Goal: Task Accomplishment & Management: Complete application form

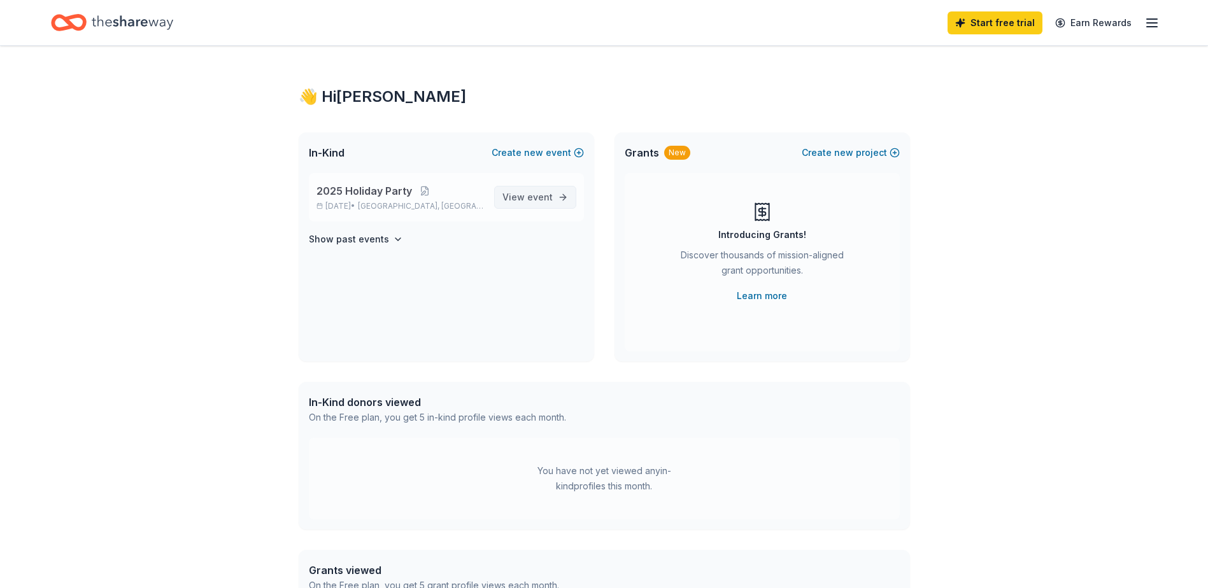
click at [529, 193] on span "event" at bounding box center [539, 197] width 25 height 11
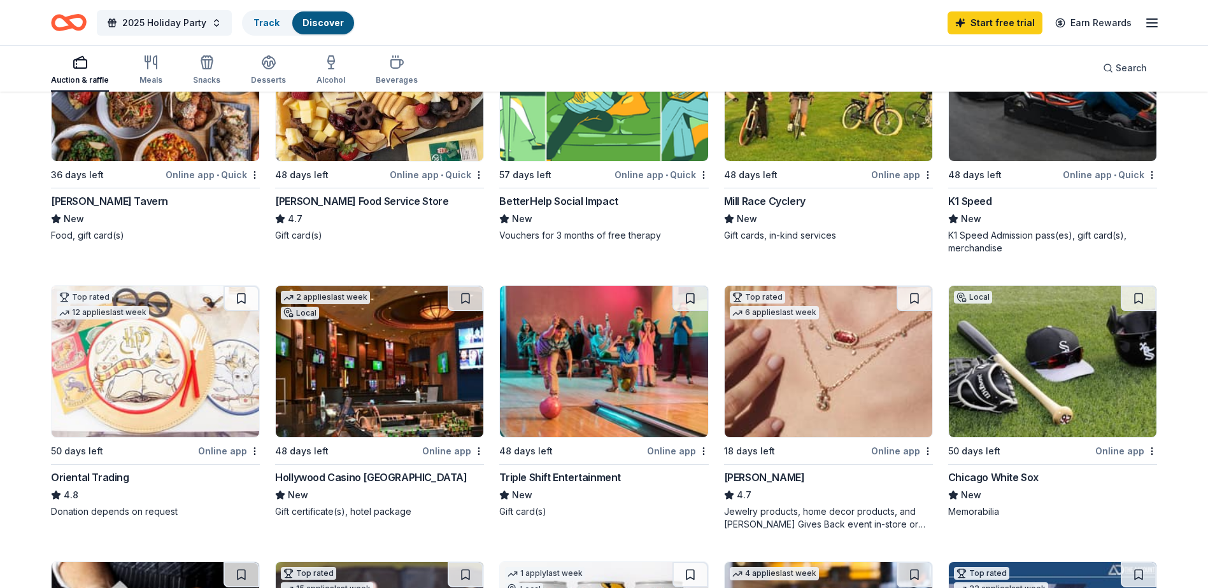
scroll to position [255, 0]
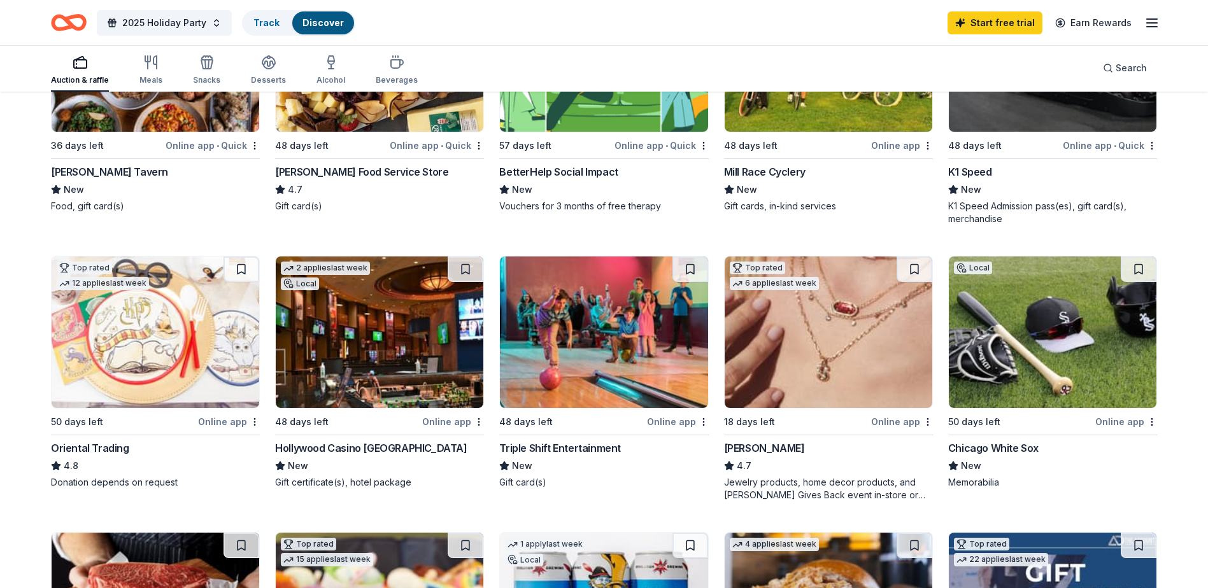
click at [1009, 336] on img at bounding box center [1053, 333] width 208 height 152
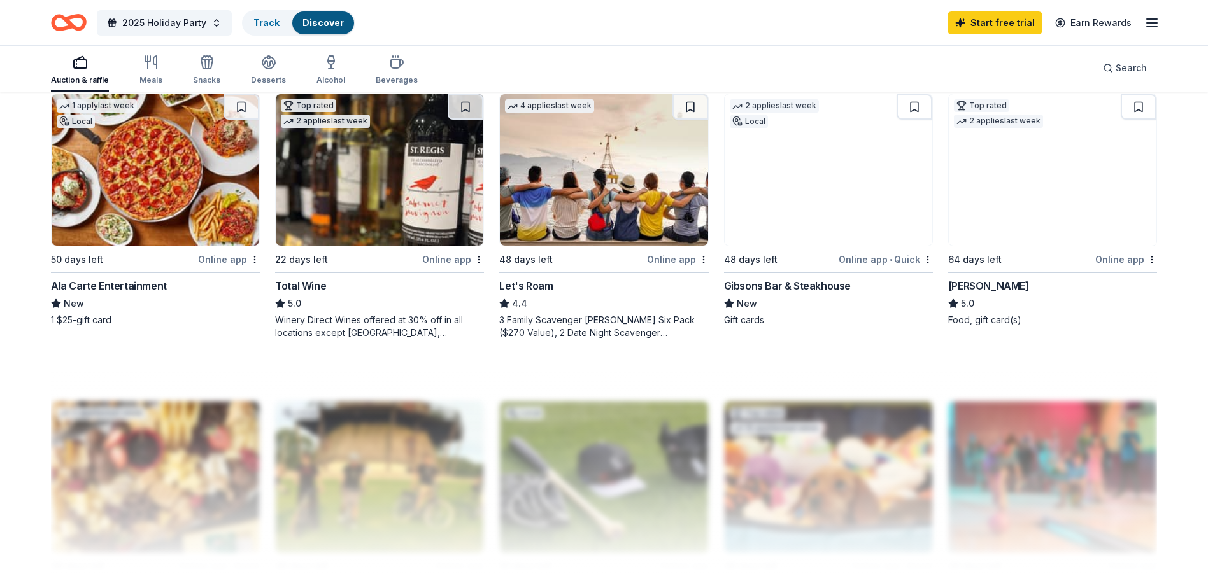
scroll to position [944, 0]
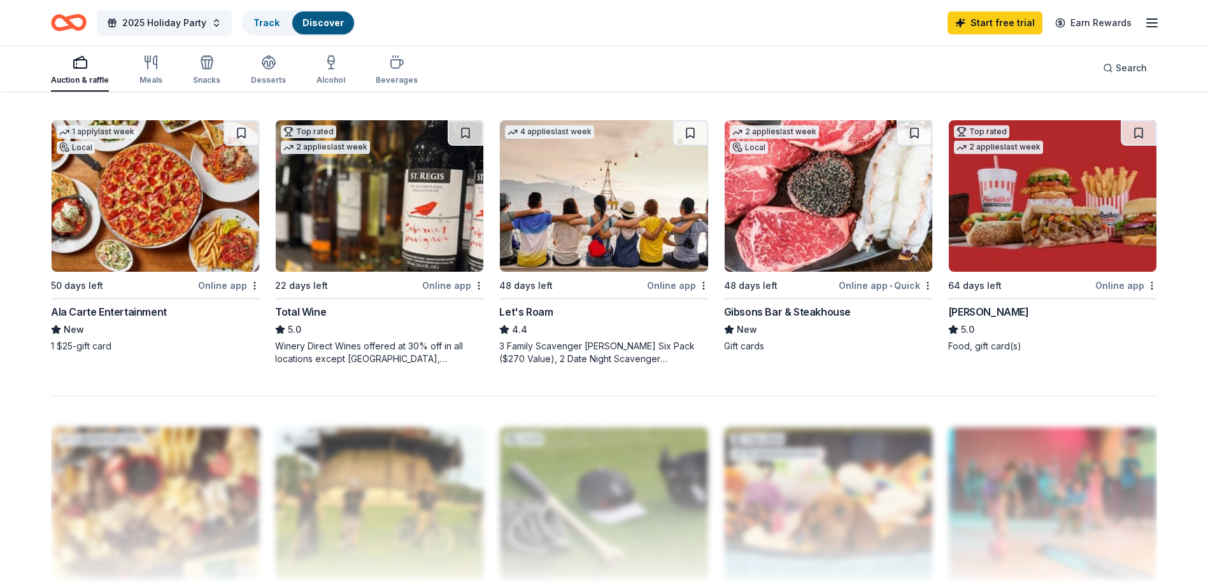
click at [1004, 221] on img at bounding box center [1053, 196] width 208 height 152
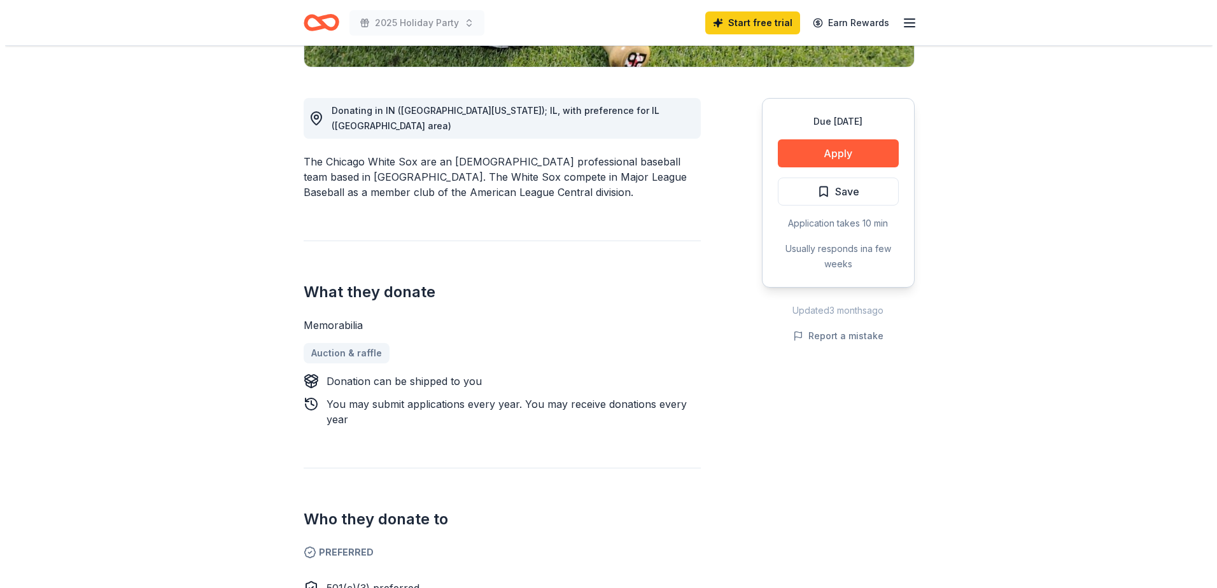
scroll to position [318, 0]
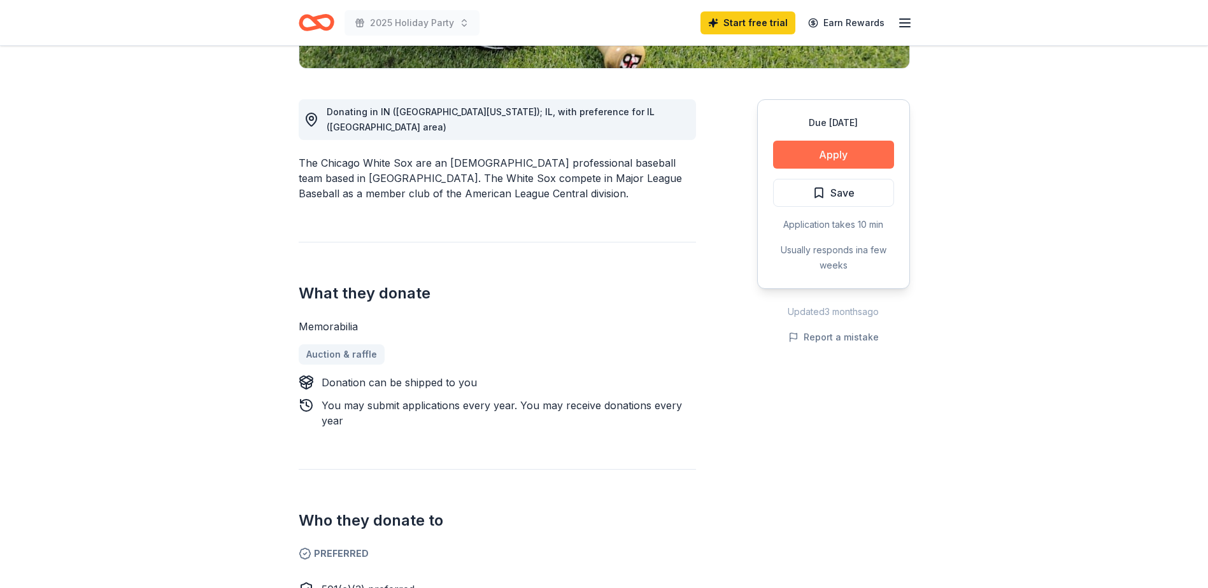
click at [810, 152] on button "Apply" at bounding box center [833, 155] width 121 height 28
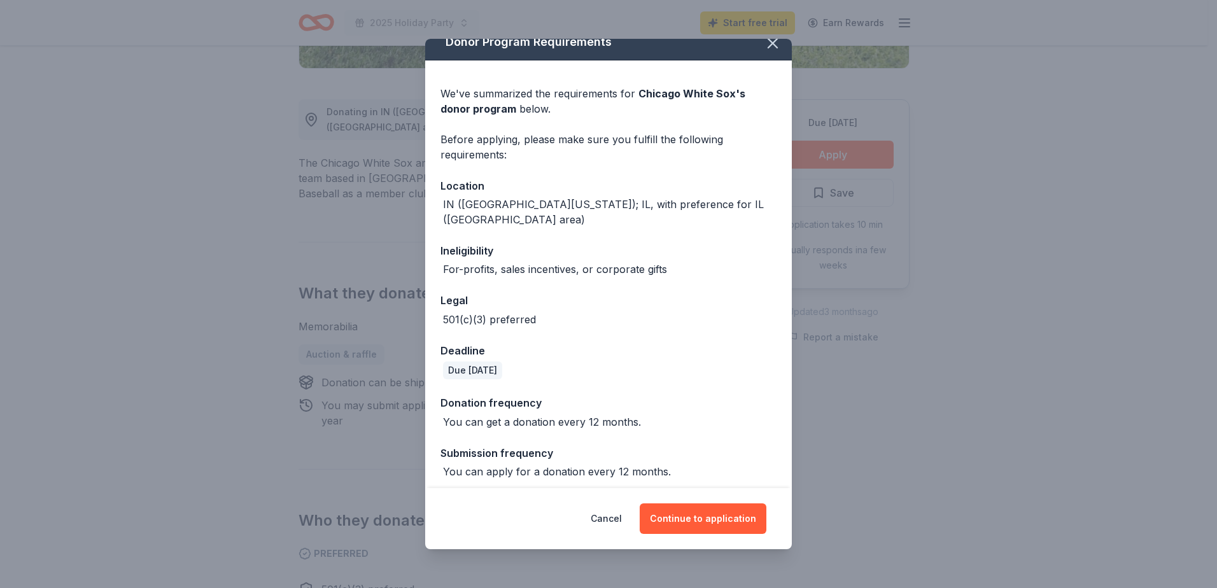
scroll to position [20, 0]
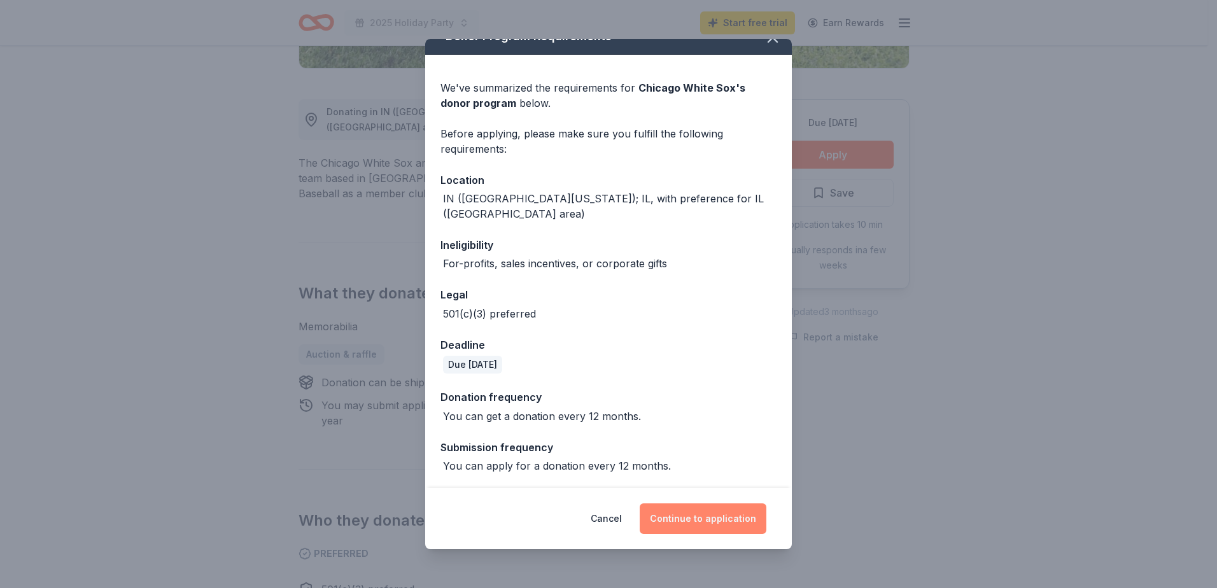
click at [687, 522] on button "Continue to application" at bounding box center [703, 519] width 127 height 31
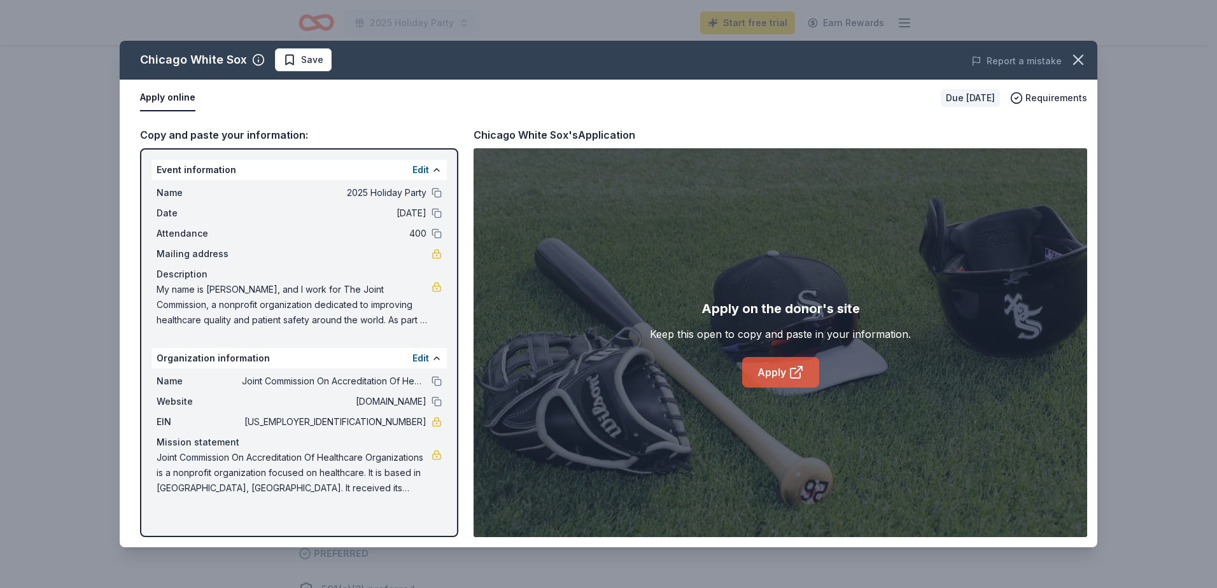
click at [768, 379] on link "Apply" at bounding box center [780, 372] width 77 height 31
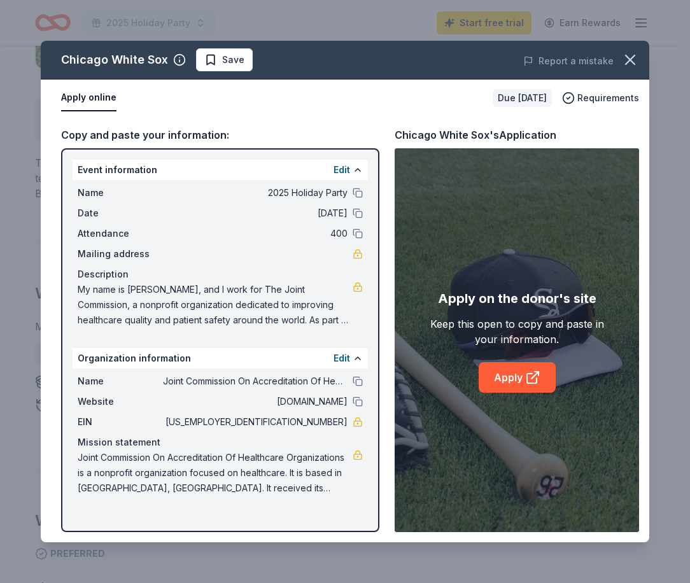
click at [334, 322] on span "My name is [PERSON_NAME], and I work for The Joint Commission, a nonprofit orga…" at bounding box center [215, 305] width 275 height 46
click at [357, 288] on link at bounding box center [358, 287] width 10 height 10
click at [232, 325] on span "My name is [PERSON_NAME], and I work for The Joint Commission, a nonprofit orga…" at bounding box center [215, 305] width 275 height 46
drag, startPoint x: 232, startPoint y: 320, endPoint x: 159, endPoint y: 310, distance: 73.8
click at [159, 310] on span "My name is [PERSON_NAME], and I work for The Joint Commission, a nonprofit orga…" at bounding box center [215, 305] width 275 height 46
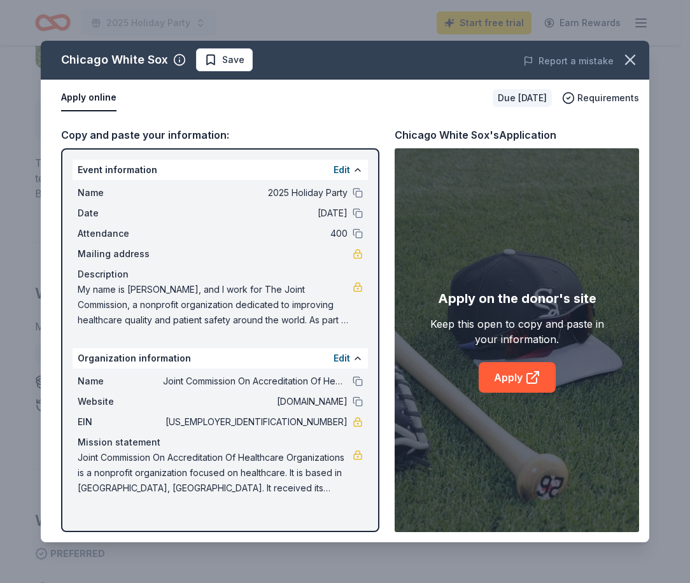
click at [82, 293] on span "My name is [PERSON_NAME], and I work for The Joint Commission, a nonprofit orga…" at bounding box center [215, 305] width 275 height 46
drag, startPoint x: 116, startPoint y: 288, endPoint x: 237, endPoint y: 315, distance: 123.9
click at [237, 315] on span "My name is [PERSON_NAME], and I work for The Joint Commission, a nonprofit orga…" at bounding box center [215, 305] width 275 height 46
click at [353, 170] on button at bounding box center [358, 170] width 10 height 10
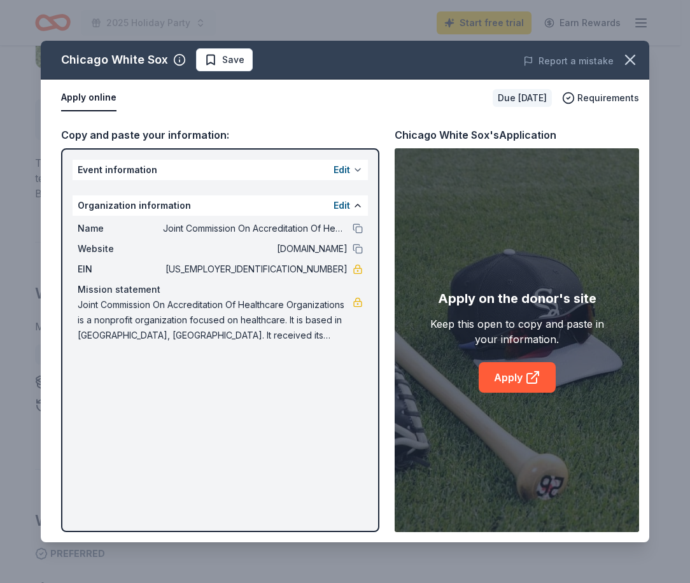
click at [353, 170] on button at bounding box center [358, 170] width 10 height 10
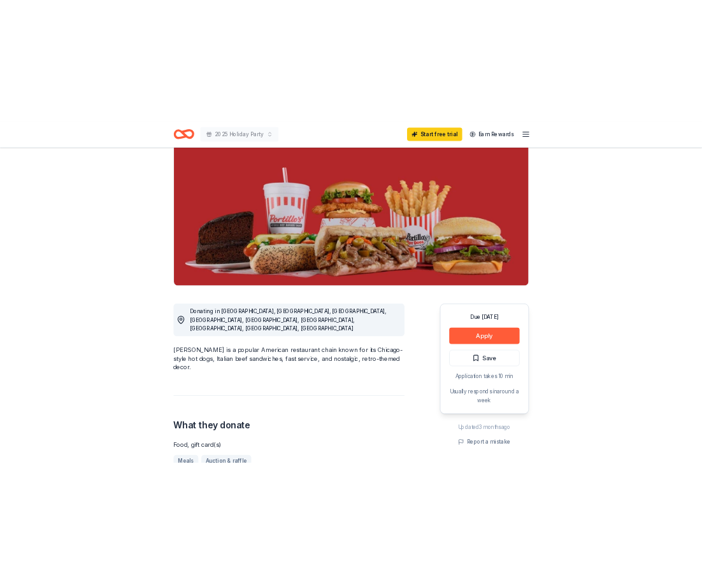
scroll to position [127, 0]
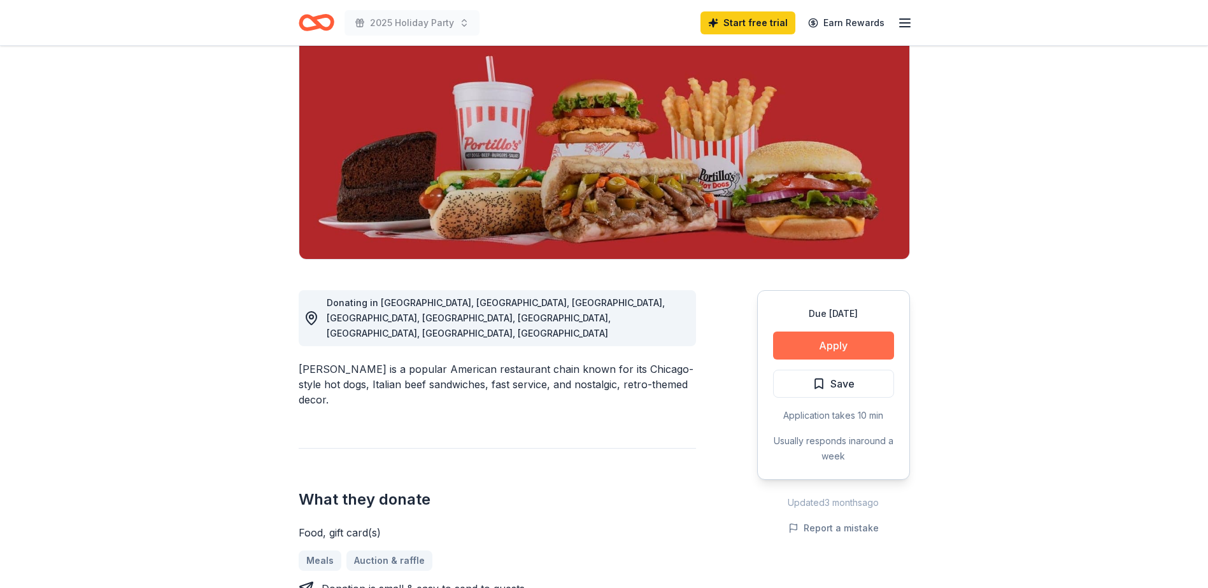
click at [874, 338] on button "Apply" at bounding box center [833, 346] width 121 height 28
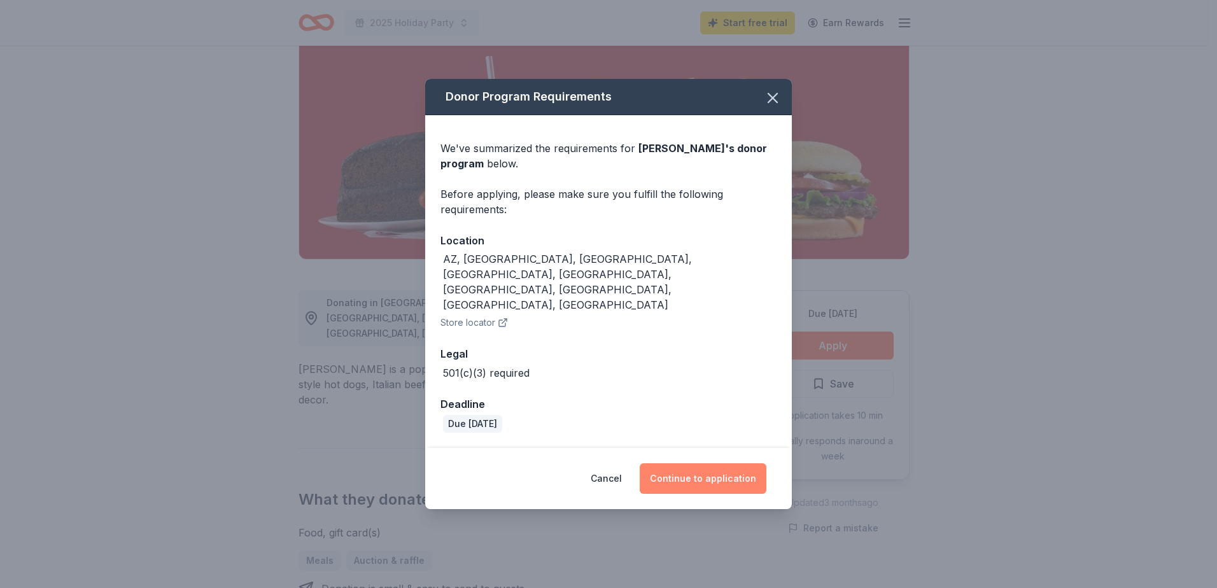
click at [716, 464] on button "Continue to application" at bounding box center [703, 479] width 127 height 31
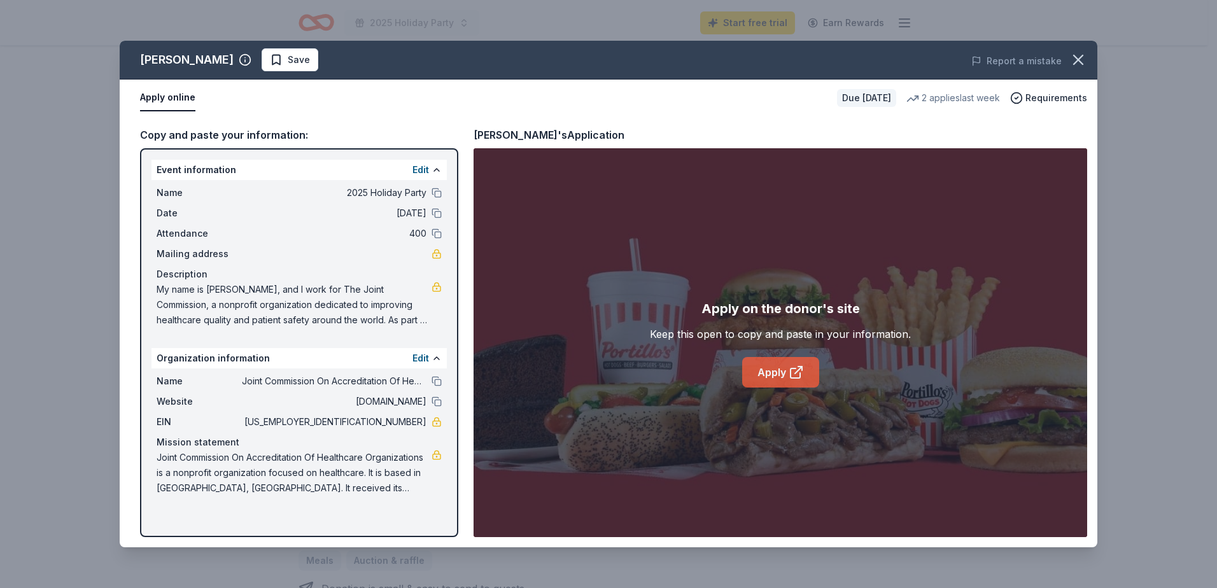
click at [769, 380] on link "Apply" at bounding box center [780, 372] width 77 height 31
click at [767, 371] on link "Apply" at bounding box center [780, 372] width 77 height 31
drag, startPoint x: 371, startPoint y: 422, endPoint x: 407, endPoint y: 425, distance: 36.4
click at [407, 425] on span "[US_EMPLOYER_IDENTIFICATION_NUMBER]" at bounding box center [334, 422] width 185 height 15
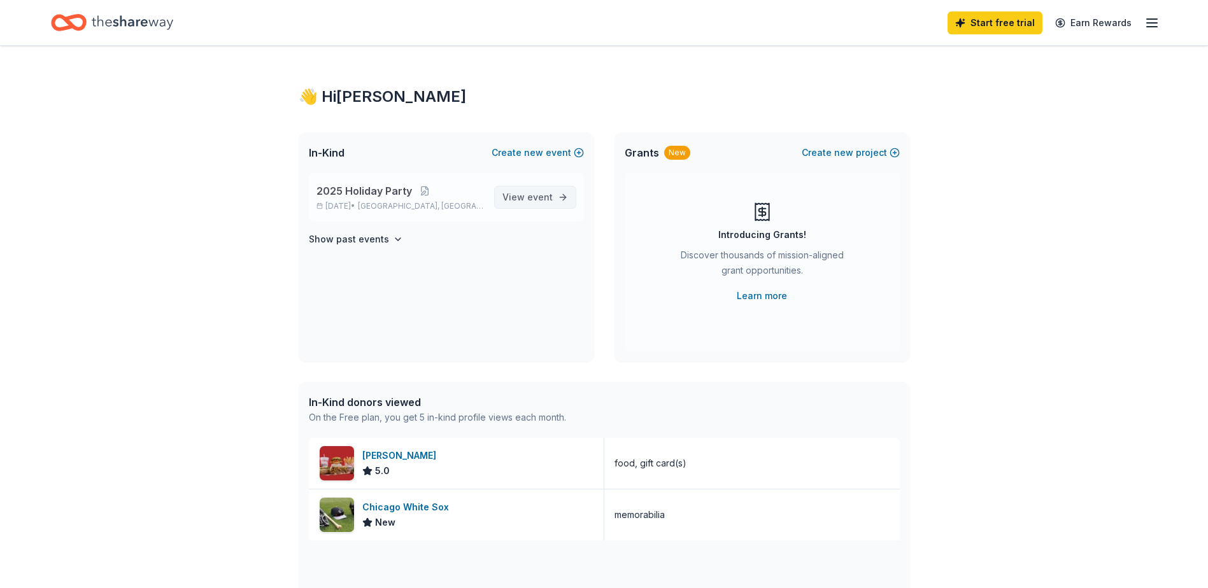
click at [562, 200] on link "View event" at bounding box center [535, 197] width 82 height 23
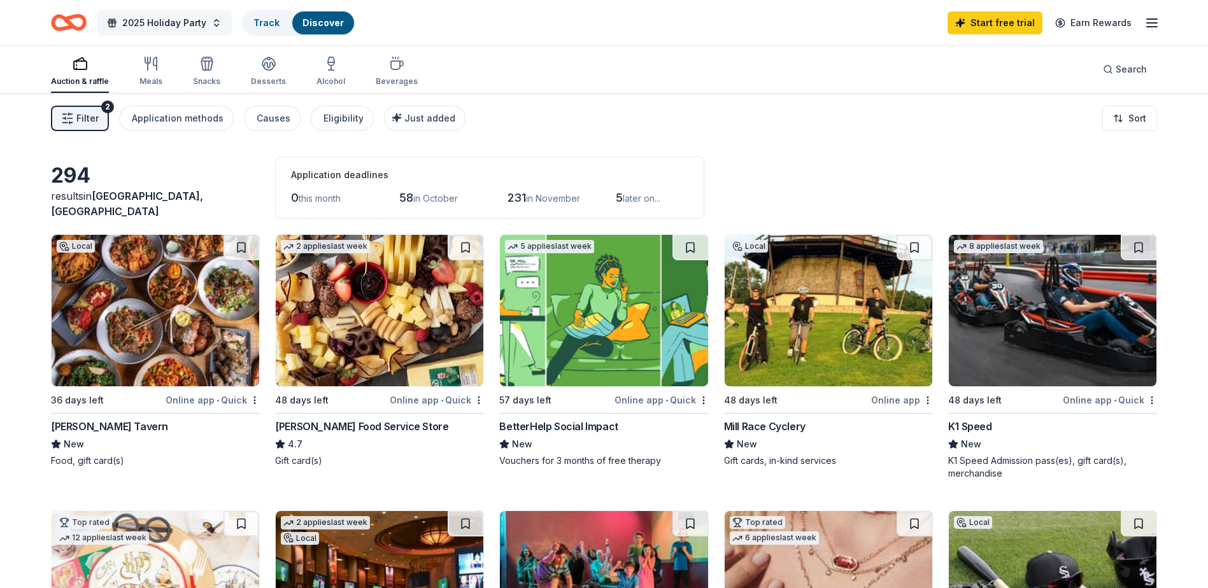
click at [187, 24] on span "2025 Holiday Party" at bounding box center [164, 22] width 84 height 15
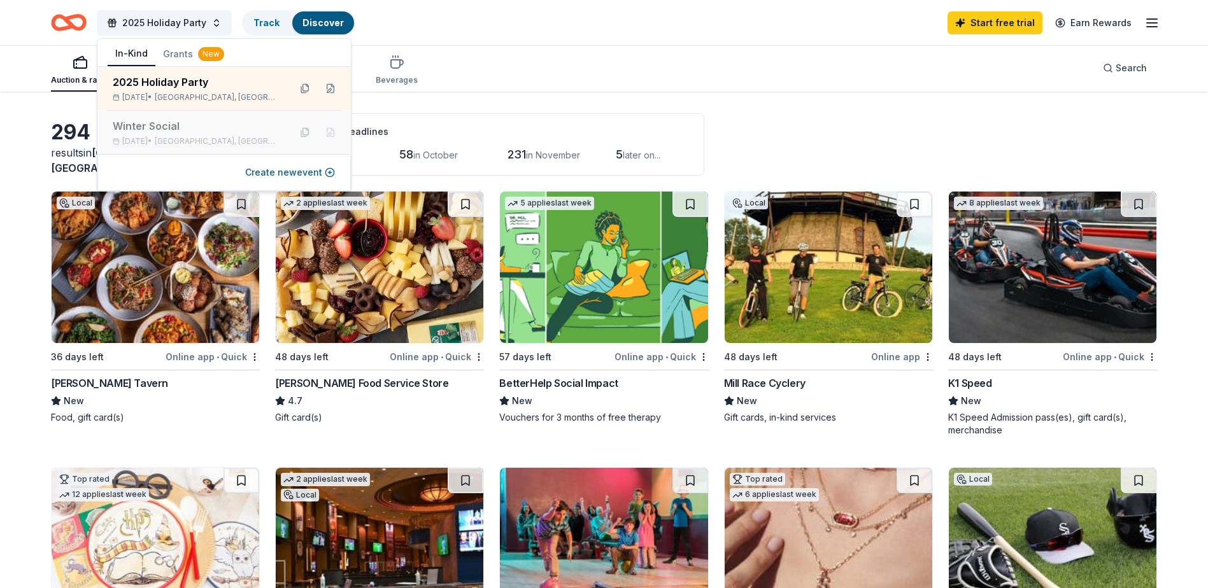
scroll to position [64, 0]
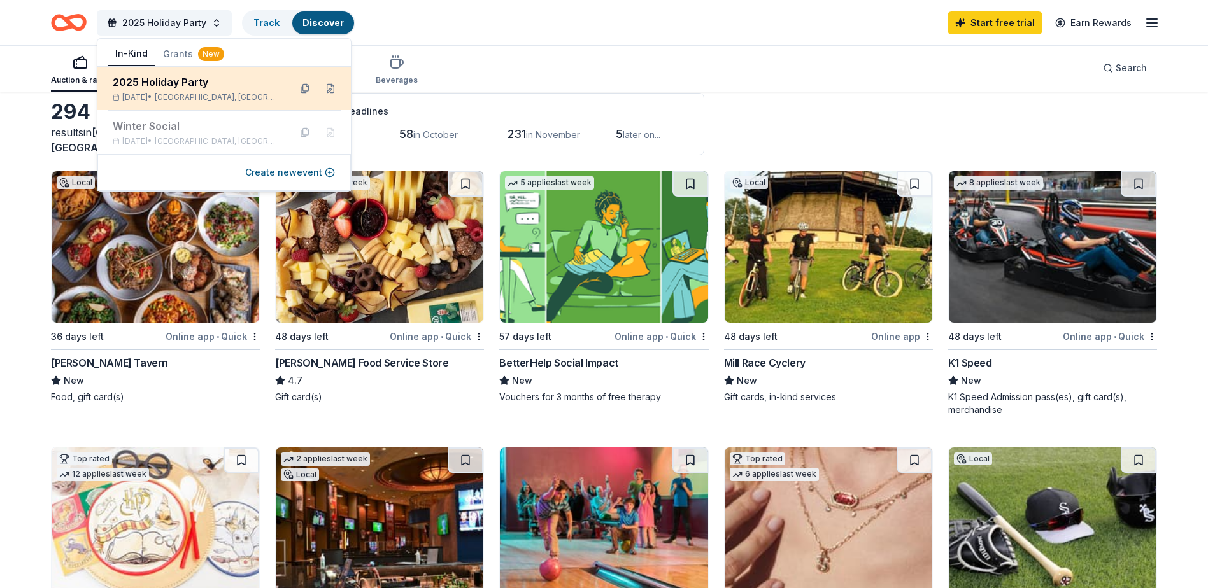
click at [225, 93] on span "Oakbrook Terrace, IL" at bounding box center [217, 97] width 125 height 10
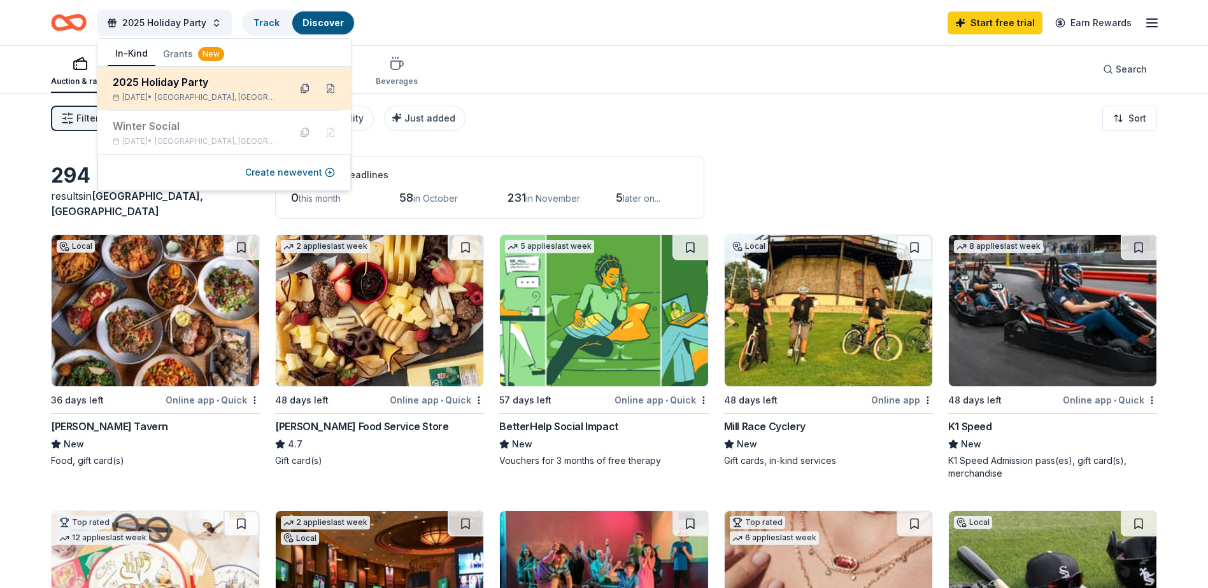
click at [305, 88] on button at bounding box center [305, 88] width 20 height 20
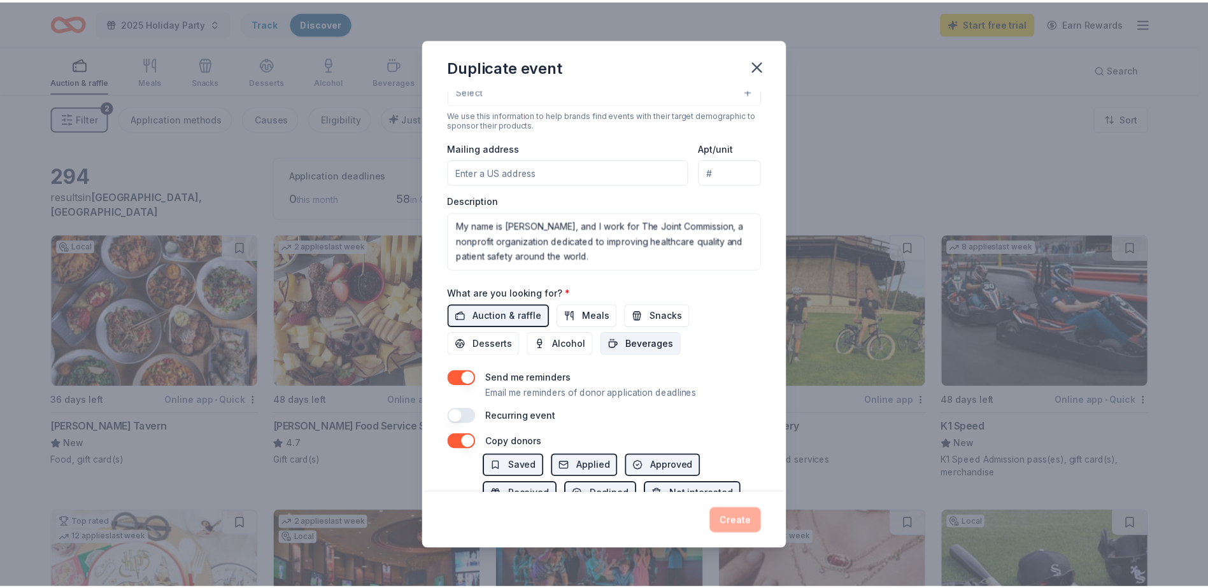
scroll to position [346, 0]
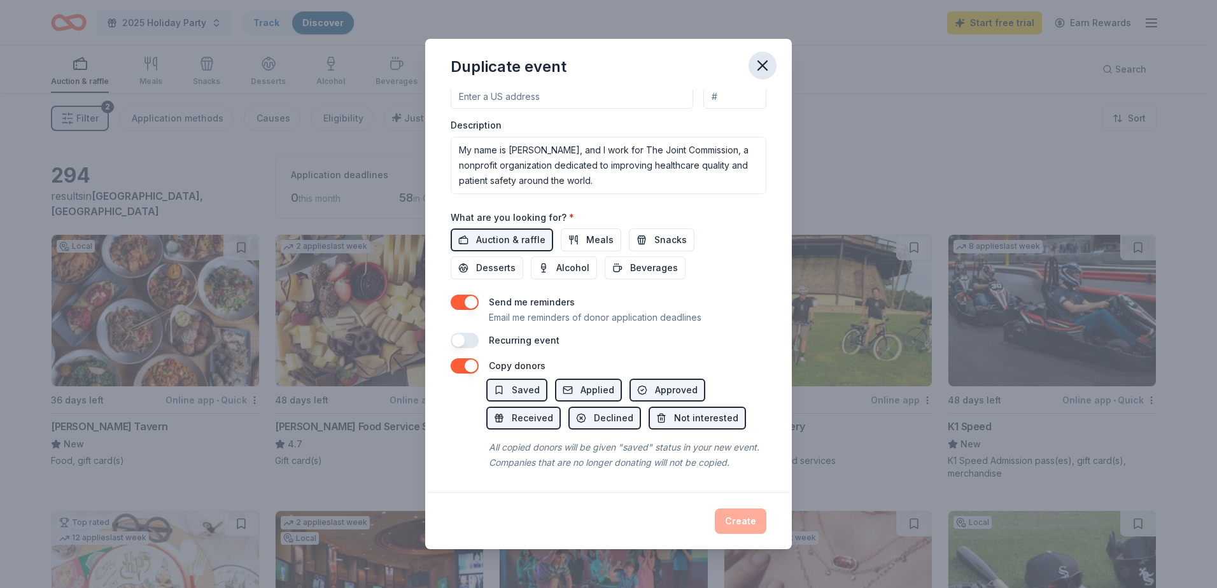
click at [764, 65] on icon "button" at bounding box center [762, 65] width 9 height 9
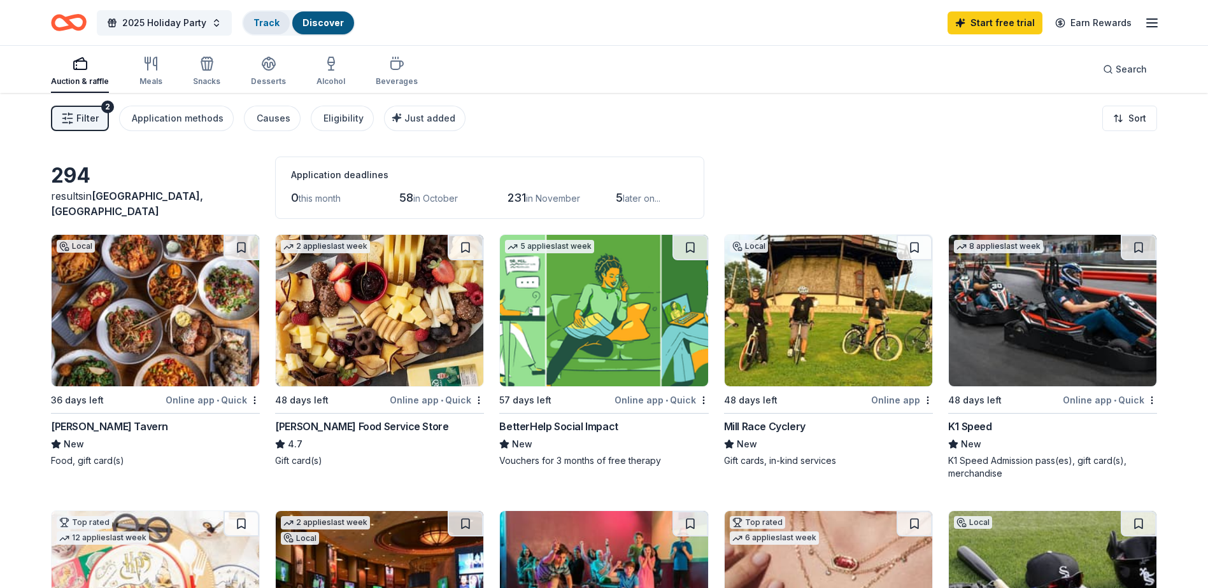
click at [260, 23] on link "Track" at bounding box center [266, 22] width 26 height 11
click at [69, 24] on icon "Home" at bounding box center [75, 22] width 20 height 13
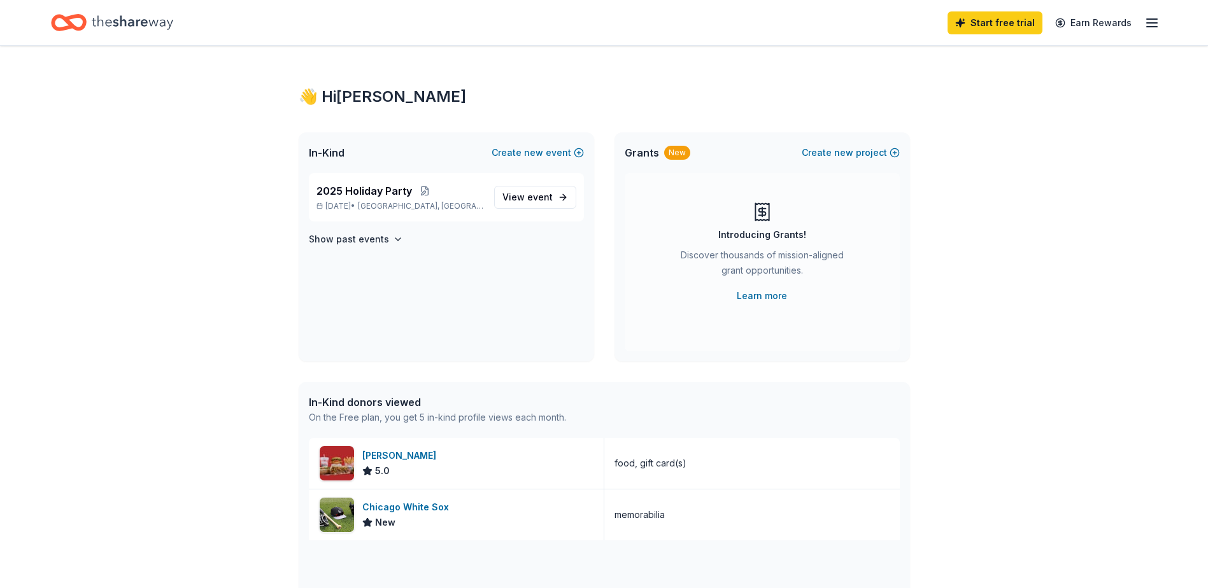
click at [87, 24] on div "Home" at bounding box center [112, 23] width 122 height 30
click at [132, 13] on icon "Home" at bounding box center [133, 23] width 82 height 26
click at [111, 21] on icon "Home" at bounding box center [133, 22] width 82 height 14
click at [540, 197] on span "event" at bounding box center [539, 197] width 25 height 11
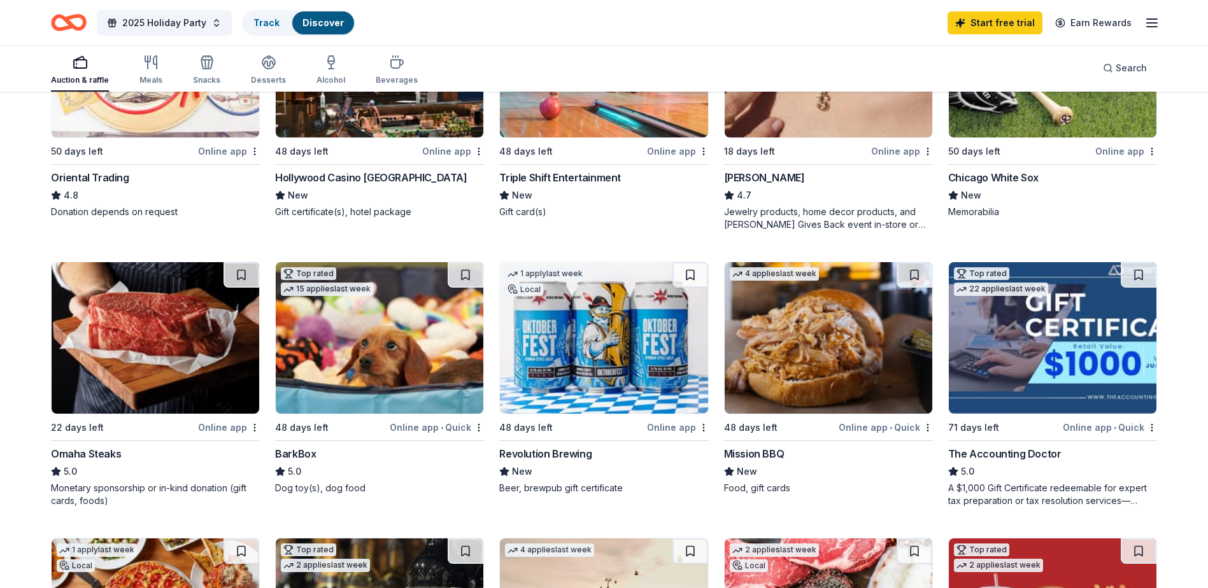
scroll to position [446, 0]
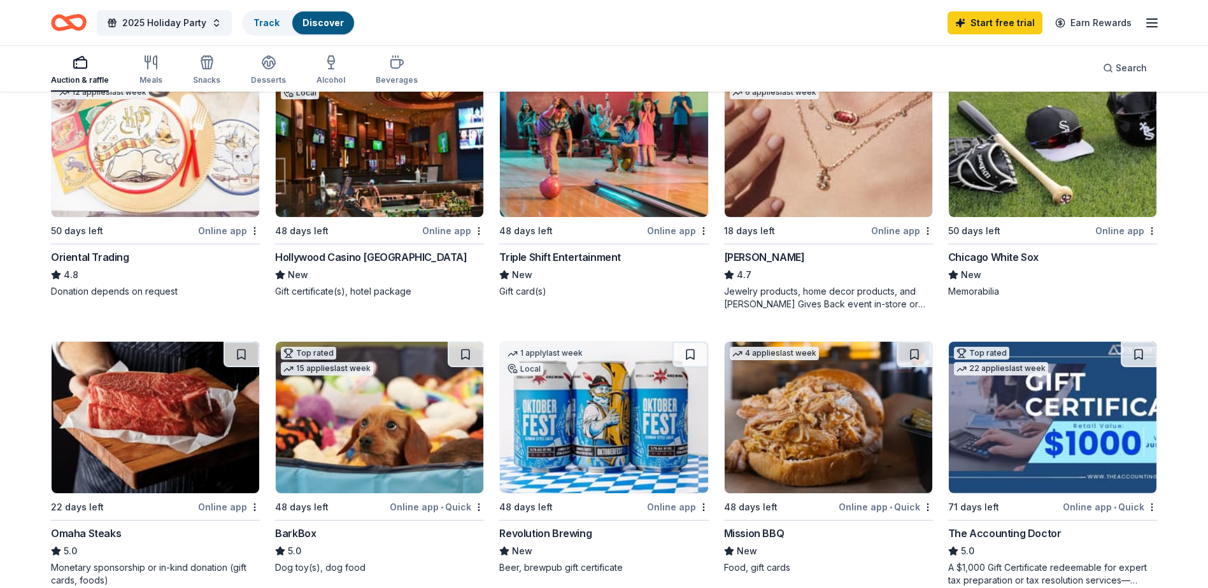
click at [335, 211] on img at bounding box center [380, 142] width 208 height 152
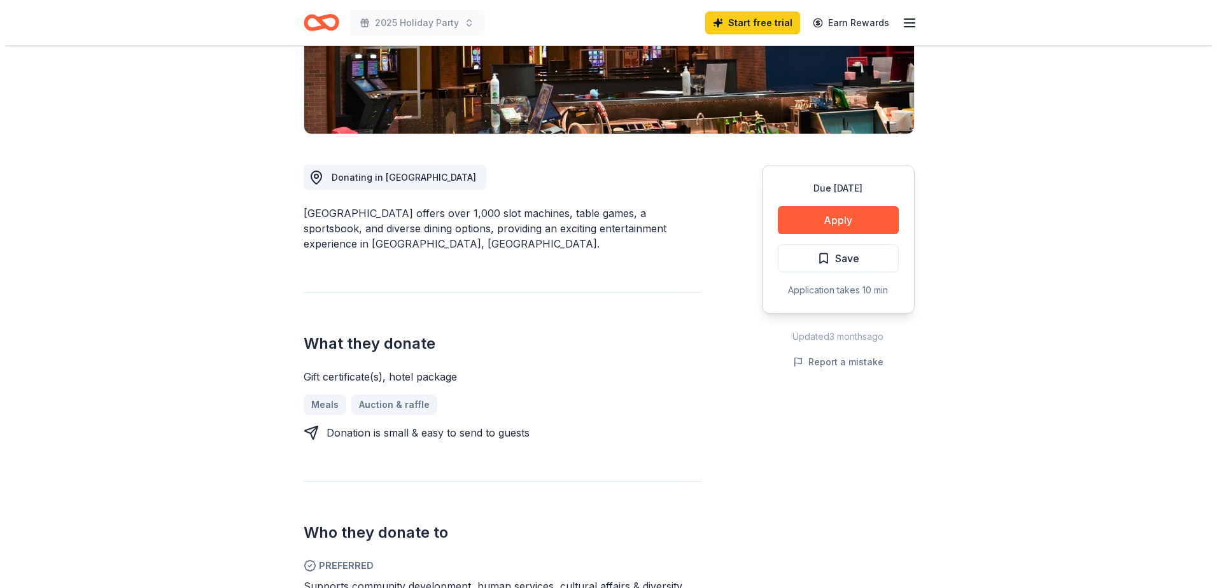
scroll to position [255, 0]
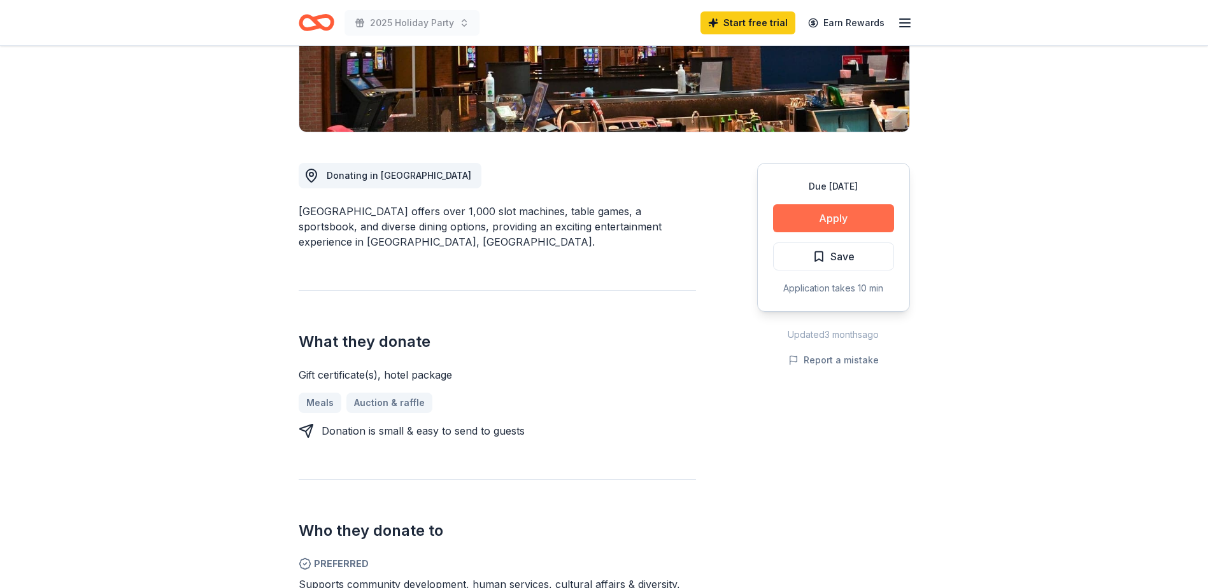
click at [826, 216] on button "Apply" at bounding box center [833, 218] width 121 height 28
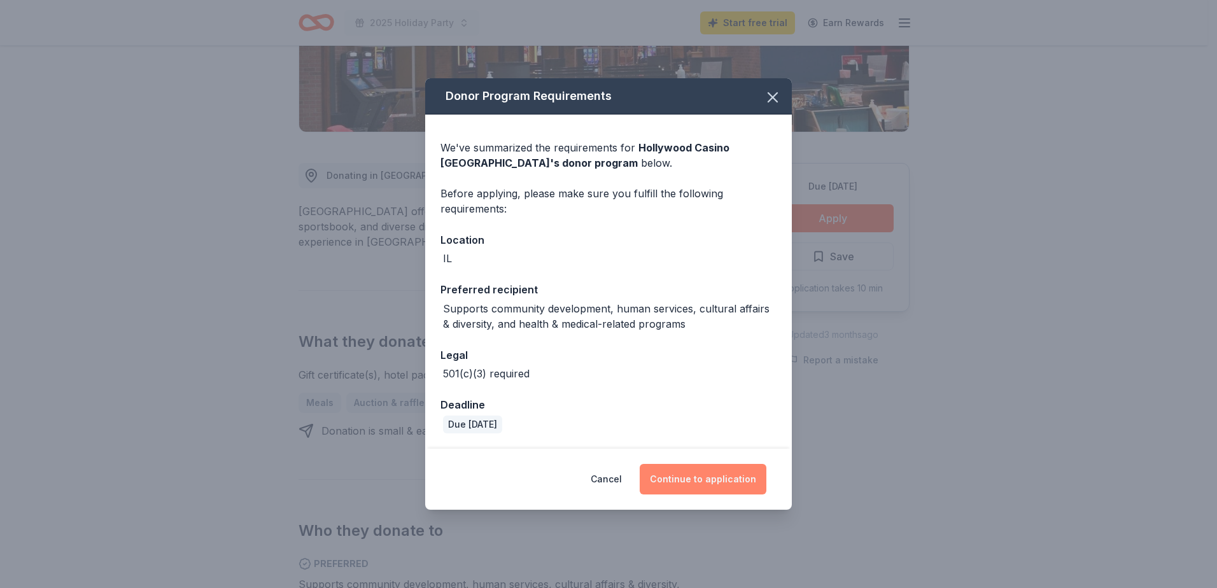
click at [711, 472] on button "Continue to application" at bounding box center [703, 479] width 127 height 31
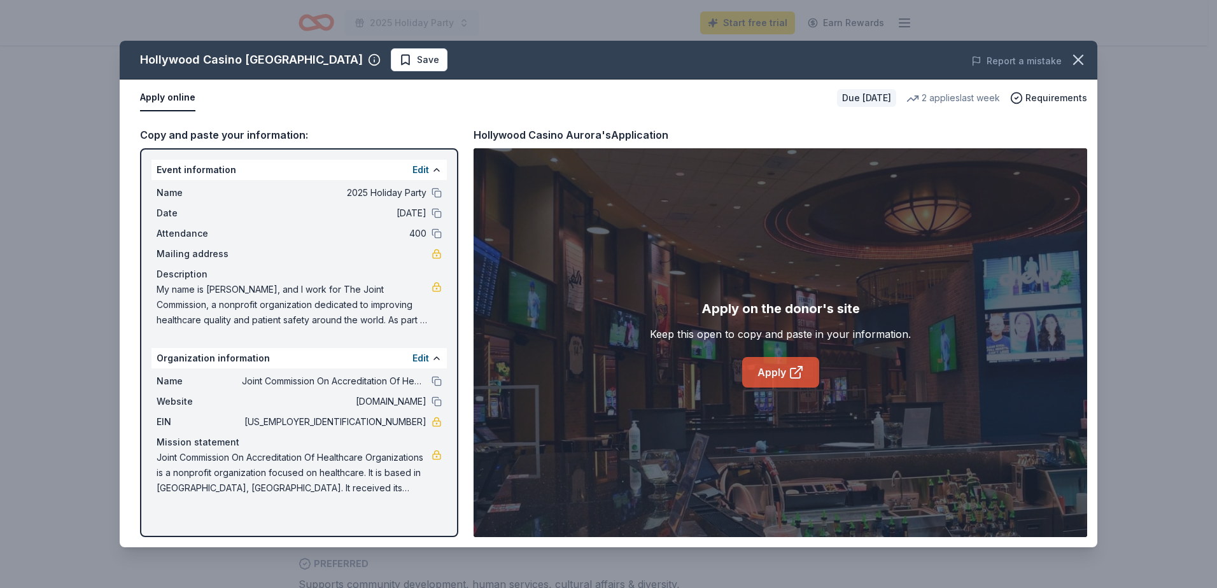
click at [786, 370] on link "Apply" at bounding box center [780, 372] width 77 height 31
click at [793, 371] on icon at bounding box center [796, 372] width 15 height 15
